Goal: Information Seeking & Learning: Learn about a topic

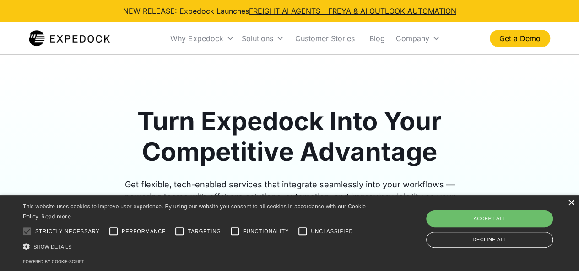
click at [572, 202] on div "×" at bounding box center [570, 203] width 7 height 7
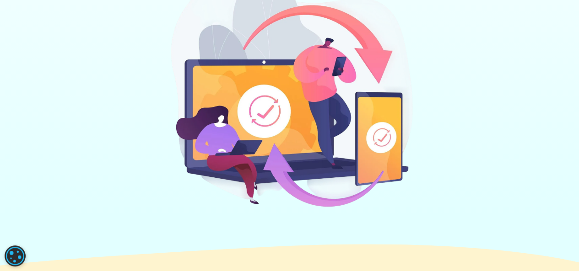
scroll to position [549, 0]
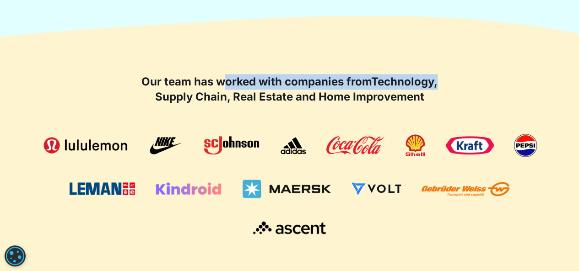
drag, startPoint x: 237, startPoint y: 82, endPoint x: 339, endPoint y: 89, distance: 102.3
click at [449, 86] on div "Our team has worked with companies from Technology, Supply Chain, Real Estate a…" at bounding box center [289, 89] width 521 height 31
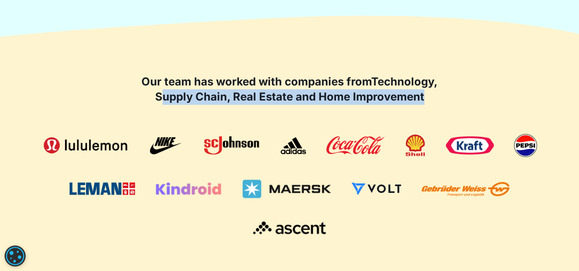
drag, startPoint x: 162, startPoint y: 95, endPoint x: 425, endPoint y: 102, distance: 263.1
click at [425, 102] on h2 "Our team has worked with companies from Technology, Supply Chain, Real Estate a…" at bounding box center [290, 89] width 302 height 31
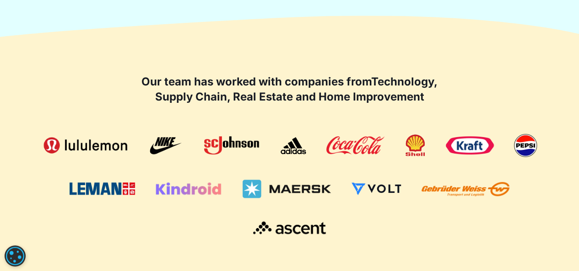
click at [255, 55] on div "Our team has worked with companies from Technology, Supply Chain, Real Estate a…" at bounding box center [289, 155] width 521 height 234
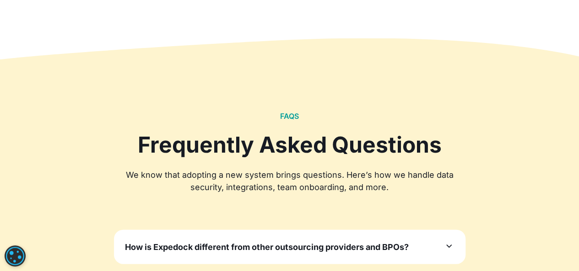
scroll to position [2790, 0]
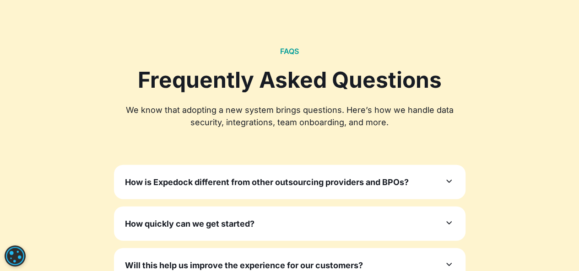
click at [294, 176] on h3 "How is Expedock different from other outsourcing providers and BPOs?" at bounding box center [267, 182] width 284 height 12
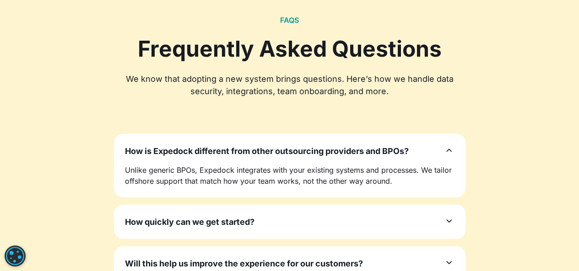
scroll to position [2836, 0]
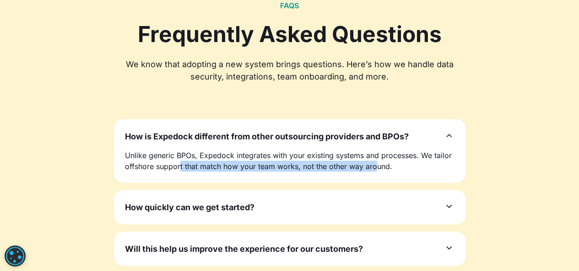
drag, startPoint x: 179, startPoint y: 150, endPoint x: 375, endPoint y: 149, distance: 195.8
click at [375, 150] on p "Unlike generic BPOs, Expedock integrates with your existing systems and process…" at bounding box center [289, 161] width 329 height 22
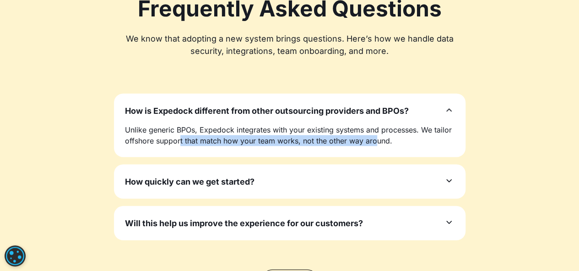
scroll to position [2881, 0]
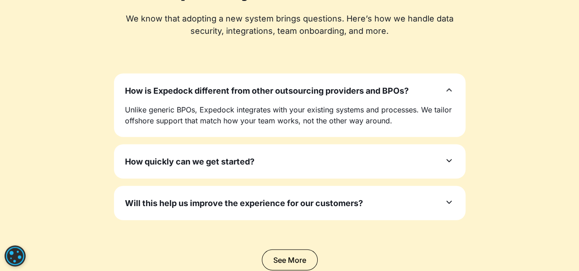
click at [373, 156] on div "How quickly can we get started?" at bounding box center [289, 162] width 329 height 12
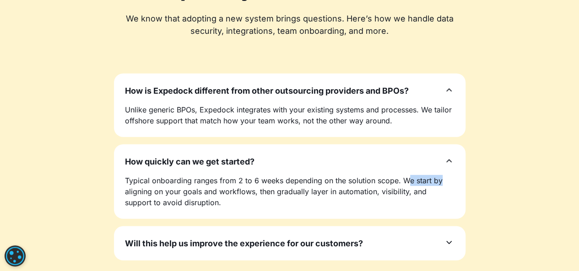
drag, startPoint x: 404, startPoint y: 160, endPoint x: 447, endPoint y: 162, distance: 42.6
click at [447, 175] on p "Typical onboarding ranges from 2 to 6 weeks depending on the solution scope. We…" at bounding box center [289, 191] width 329 height 33
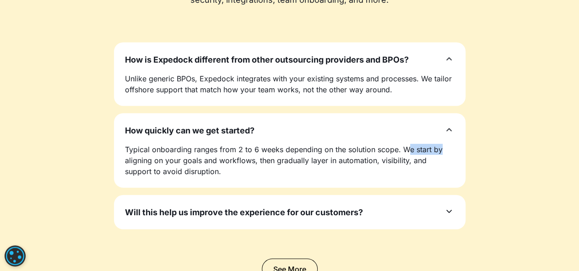
scroll to position [2927, 0]
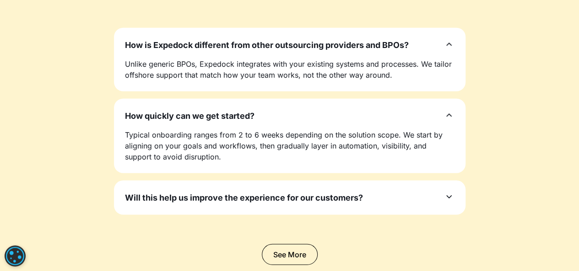
click at [377, 192] on div "Will this help us improve the experience for our customers?" at bounding box center [289, 198] width 329 height 12
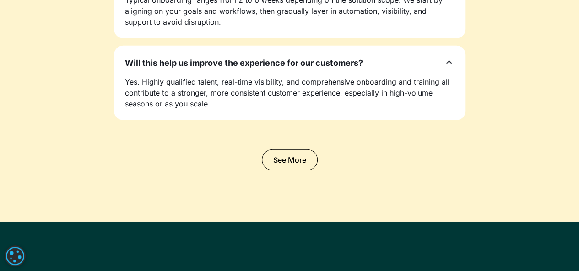
scroll to position [3064, 0]
